Goal: Task Accomplishment & Management: Complete application form

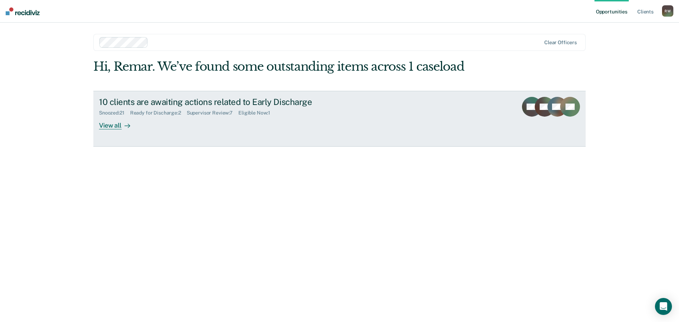
click at [113, 129] on div "View all" at bounding box center [119, 123] width 40 height 14
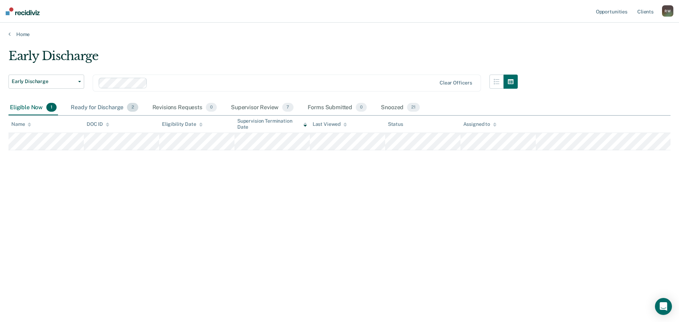
click at [98, 106] on div "Ready for Discharge 2" at bounding box center [104, 108] width 70 height 16
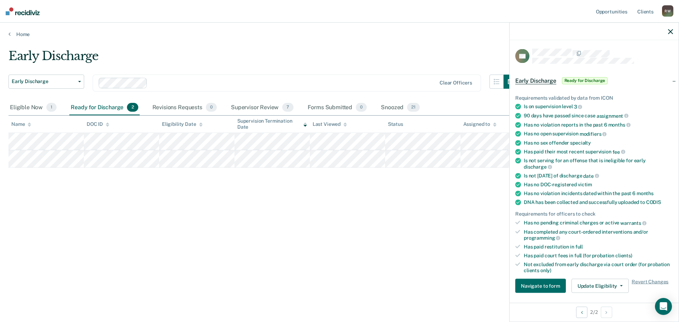
click at [453, 264] on div "Early Discharge Early Discharge Early Discharge Clear officers Eligible Now 1 R…" at bounding box center [339, 159] width 662 height 220
click at [412, 203] on div "Early Discharge Early Discharge Early Discharge Clear officers Eligible Now 1 R…" at bounding box center [339, 159] width 662 height 220
click at [532, 284] on button "Navigate to form" at bounding box center [540, 286] width 51 height 14
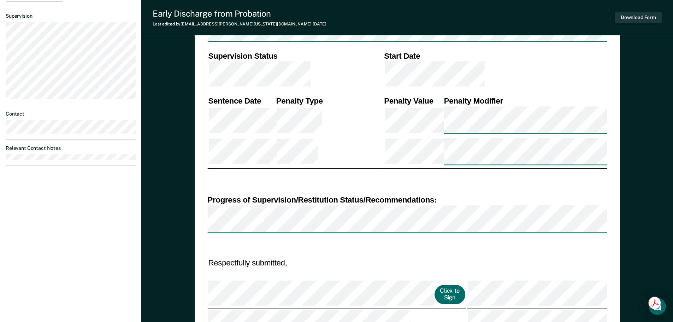
scroll to position [259, 0]
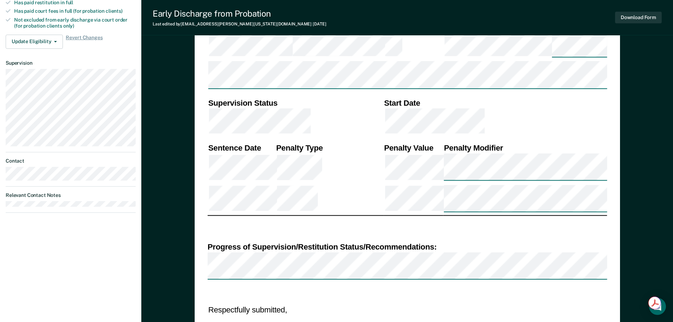
type textarea "x"
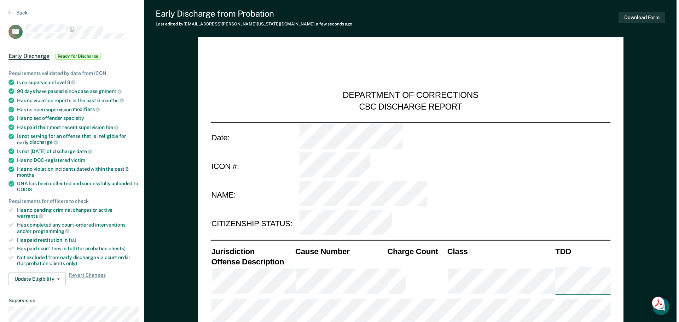
scroll to position [0, 0]
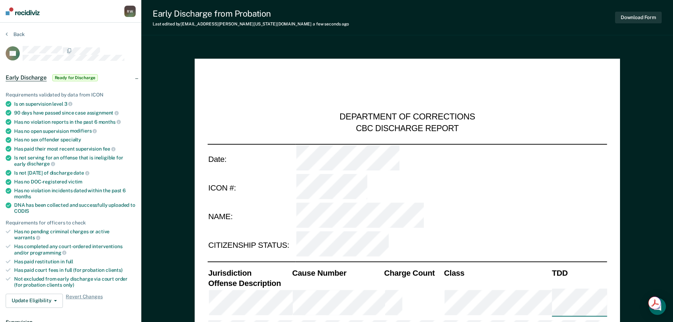
click at [327, 25] on div "Early Discharge from Probation Last edited by [PERSON_NAME][EMAIL_ADDRESS][US_S…" at bounding box center [407, 17] width 532 height 35
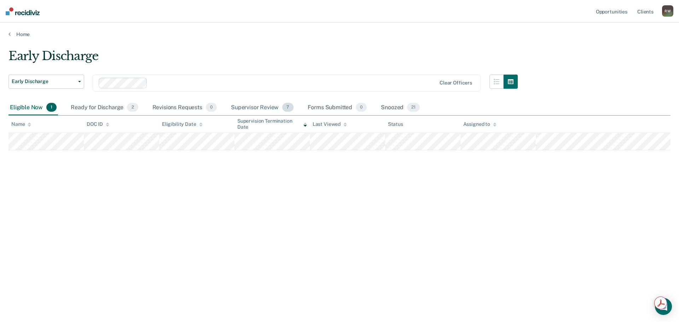
drag, startPoint x: 257, startPoint y: 107, endPoint x: 264, endPoint y: 110, distance: 7.2
click at [258, 107] on div "Supervisor Review 7" at bounding box center [261, 108] width 65 height 16
